Goal: Book appointment/travel/reservation

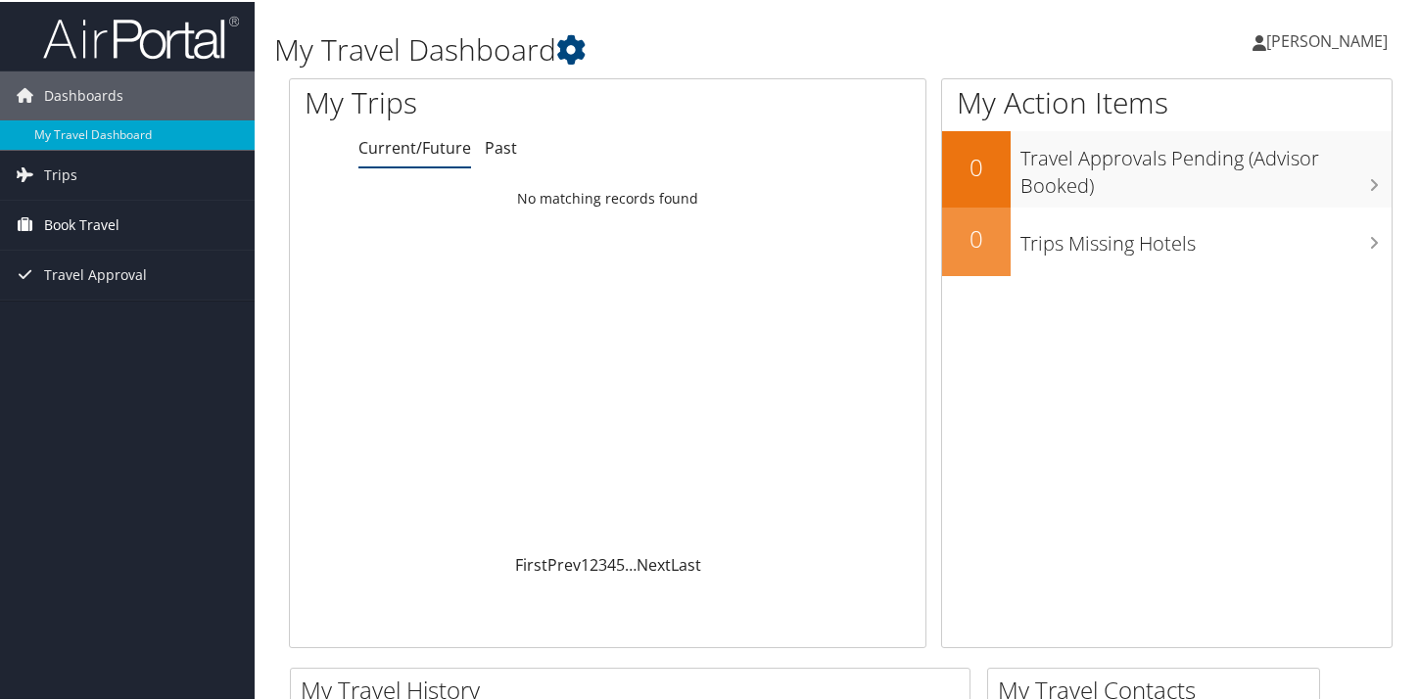
click at [58, 225] on span "Book Travel" at bounding box center [81, 223] width 75 height 49
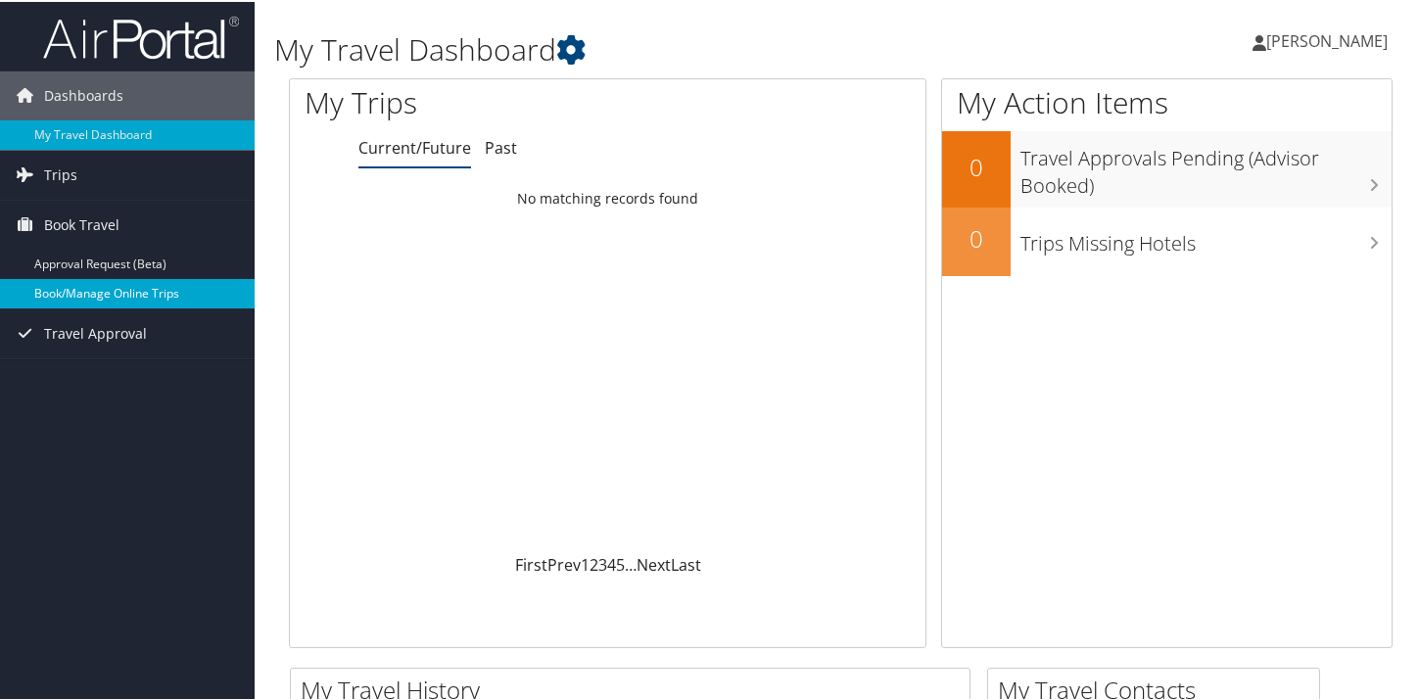
click at [73, 295] on link "Book/Manage Online Trips" at bounding box center [127, 291] width 255 height 29
